Goal: Information Seeking & Learning: Check status

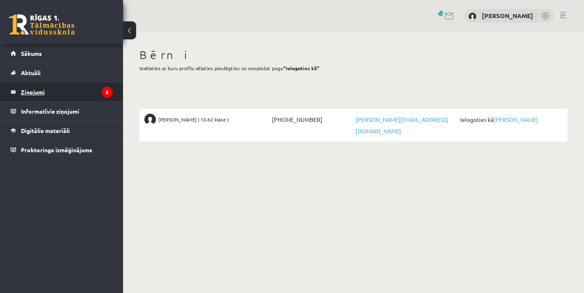
click at [58, 98] on legend "Ziņojumi 5" at bounding box center [67, 91] width 92 height 19
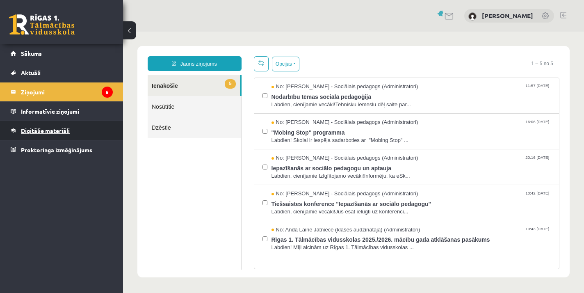
click at [55, 133] on span "Digitālie materiāli" at bounding box center [45, 130] width 49 height 7
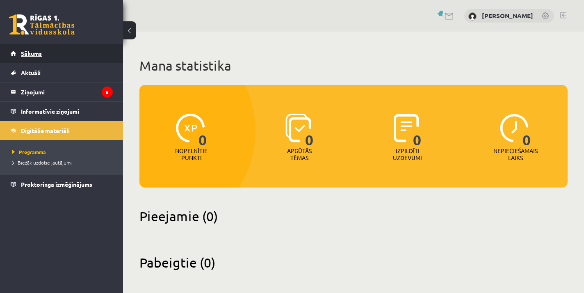
click at [42, 57] on link "Sākums" at bounding box center [62, 53] width 102 height 19
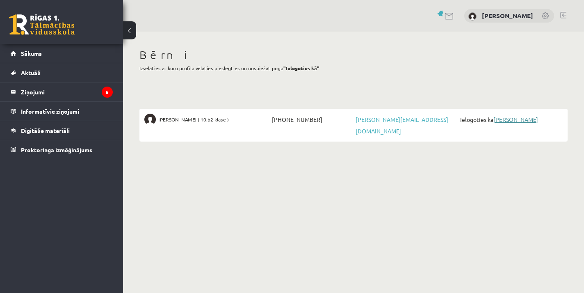
click at [520, 121] on link "[PERSON_NAME]" at bounding box center [515, 119] width 45 height 7
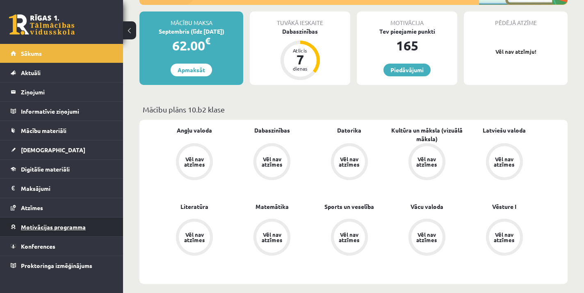
scroll to position [179, 0]
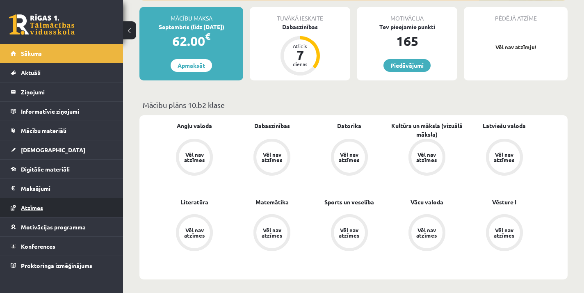
click at [40, 210] on span "Atzīmes" at bounding box center [32, 207] width 22 height 7
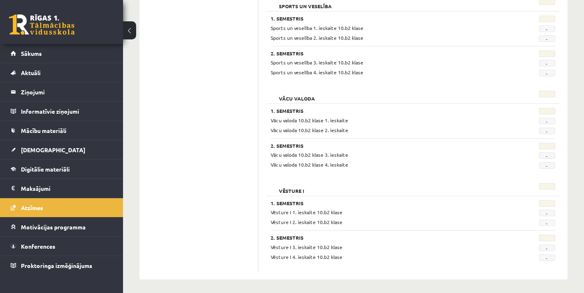
scroll to position [810, 0]
click at [36, 152] on span "Ieskaites" at bounding box center [53, 149] width 64 height 7
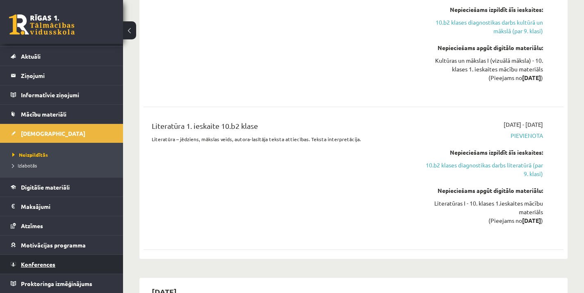
scroll to position [886, 0]
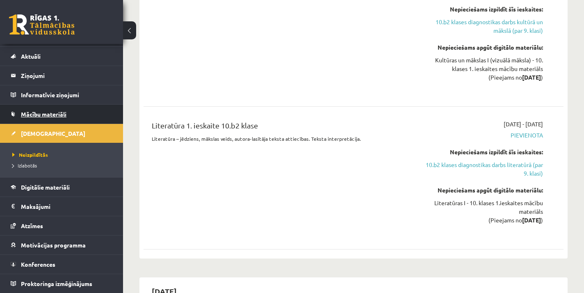
click at [32, 114] on span "Mācību materiāli" at bounding box center [43, 113] width 45 height 7
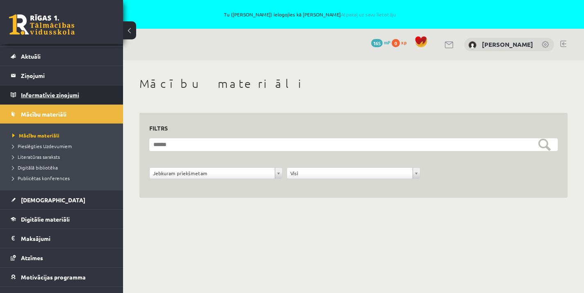
click at [53, 96] on legend "Informatīvie ziņojumi 0" at bounding box center [67, 94] width 92 height 19
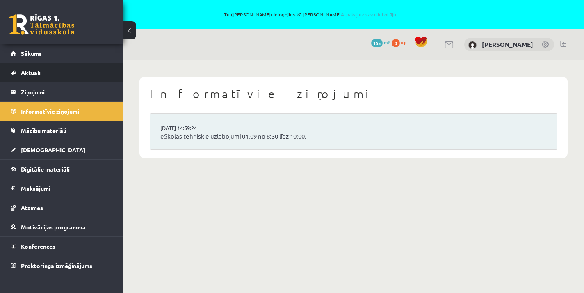
click at [36, 75] on span "Aktuāli" at bounding box center [31, 72] width 20 height 7
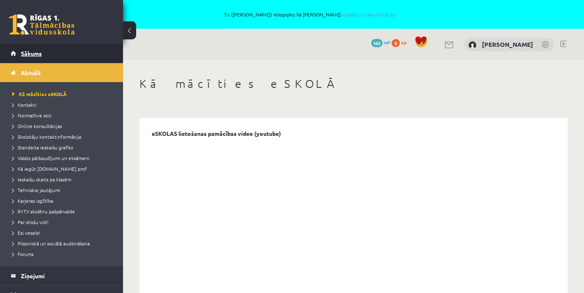
click at [34, 52] on span "Sākums" at bounding box center [31, 53] width 21 height 7
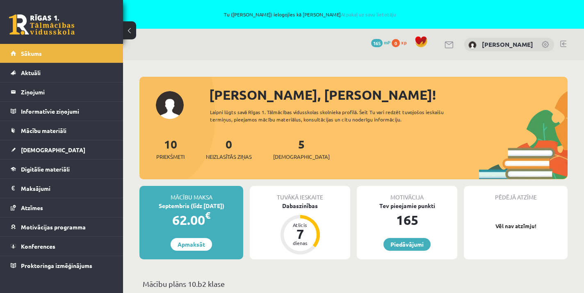
click at [407, 200] on div "Motivācija" at bounding box center [407, 194] width 100 height 16
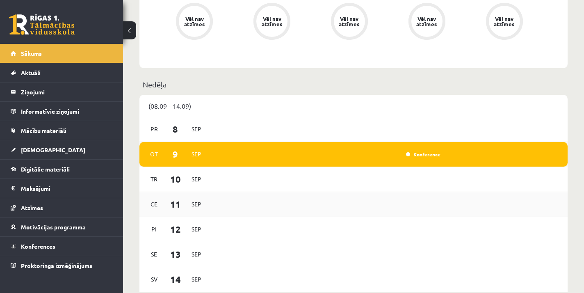
scroll to position [390, 0]
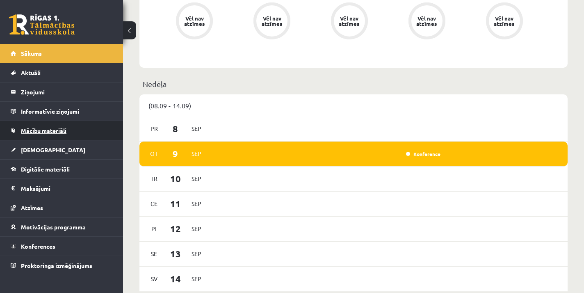
click at [61, 130] on span "Mācību materiāli" at bounding box center [43, 130] width 45 height 7
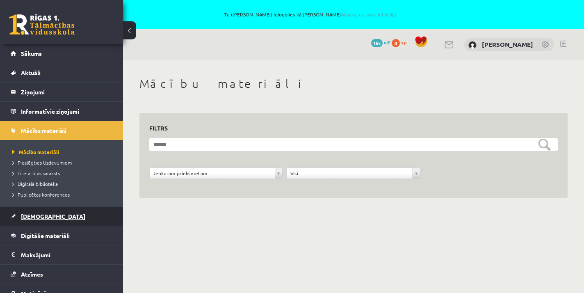
click at [40, 218] on span "Ieskaites" at bounding box center [53, 215] width 64 height 7
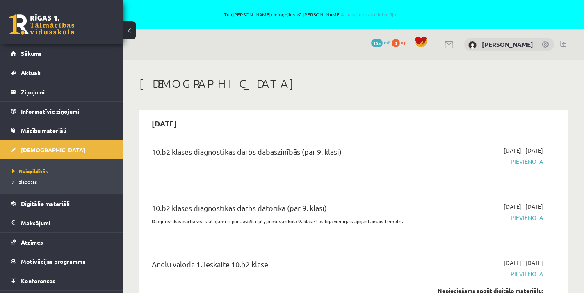
click at [371, 41] on span "165" at bounding box center [376, 43] width 11 height 8
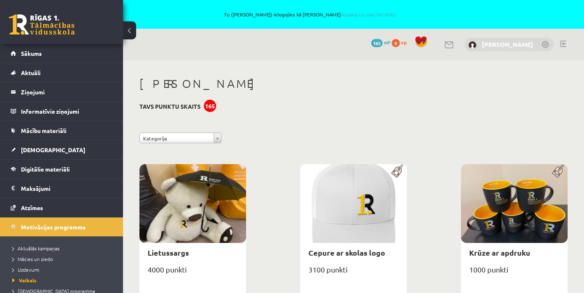
click at [507, 45] on link "[PERSON_NAME]" at bounding box center [507, 44] width 51 height 8
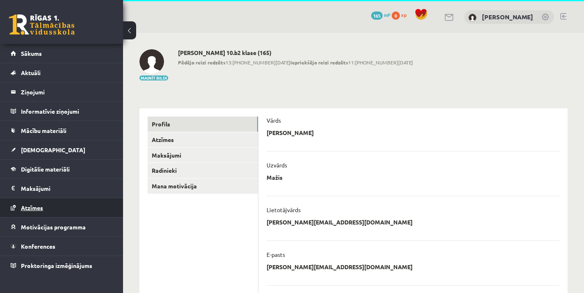
scroll to position [27, 0]
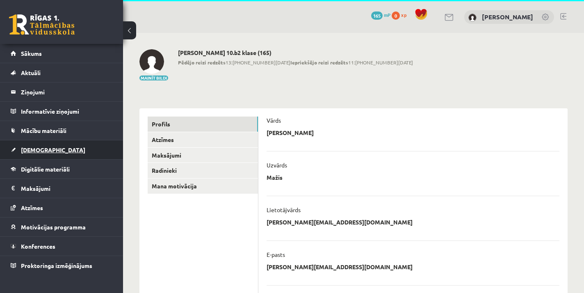
click at [29, 151] on span "[DEMOGRAPHIC_DATA]" at bounding box center [53, 149] width 64 height 7
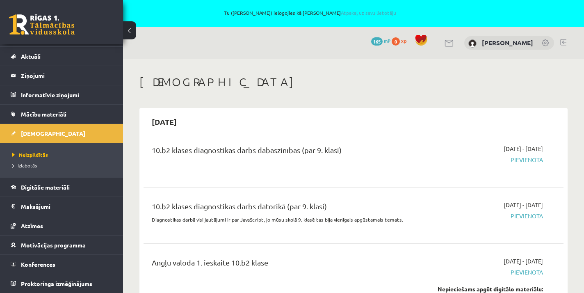
scroll to position [2, 0]
click at [23, 59] on span "Aktuāli" at bounding box center [31, 55] width 20 height 7
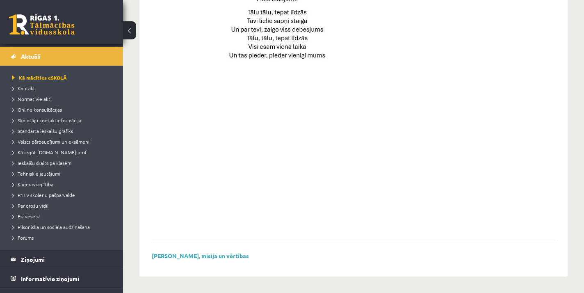
scroll to position [628, 0]
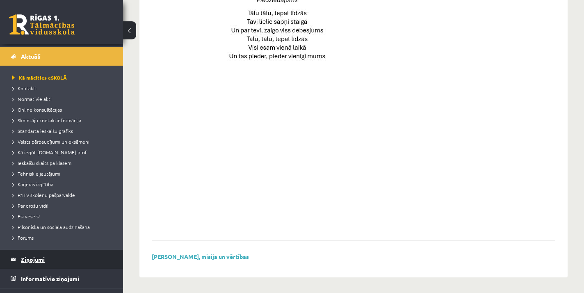
click at [37, 262] on legend "Ziņojumi 0" at bounding box center [67, 259] width 92 height 19
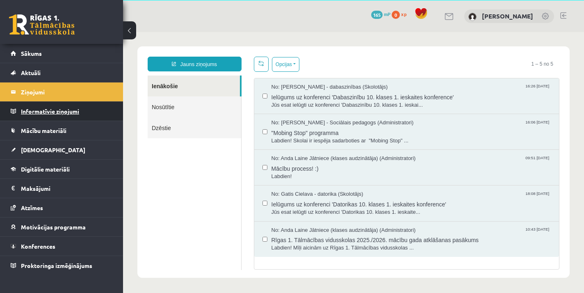
click at [69, 111] on legend "Informatīvie ziņojumi 0" at bounding box center [67, 111] width 92 height 19
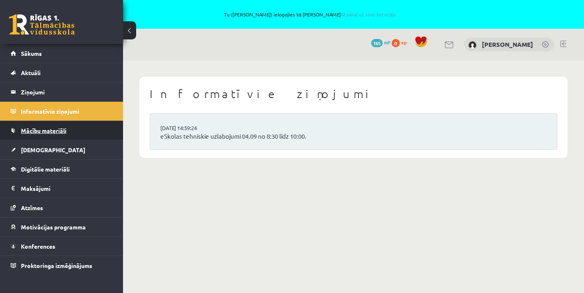
click at [47, 131] on span "Mācību materiāli" at bounding box center [43, 130] width 45 height 7
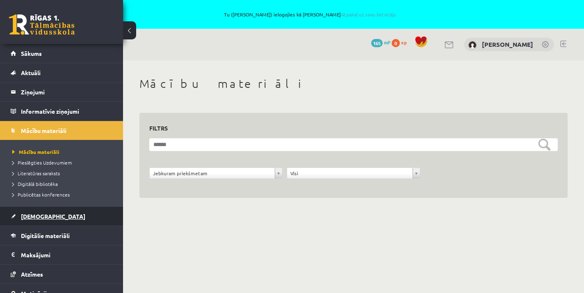
click at [34, 213] on span "[DEMOGRAPHIC_DATA]" at bounding box center [53, 215] width 64 height 7
